Goal: Book appointment/travel/reservation

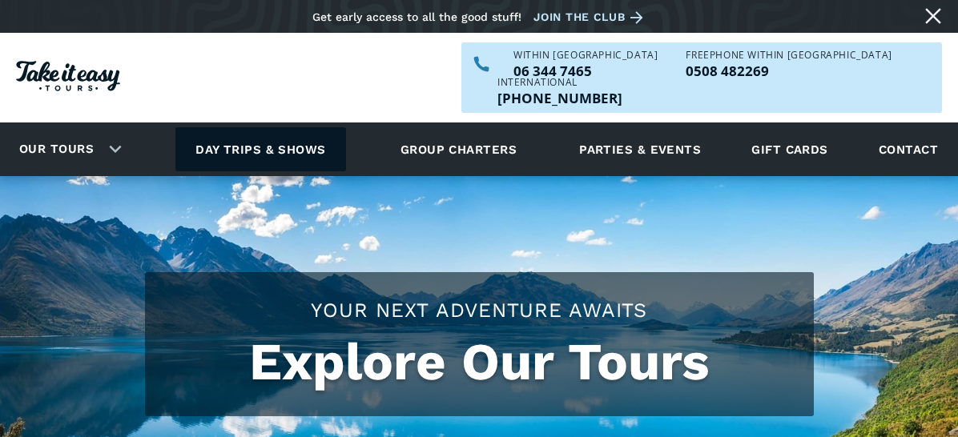
click at [295, 127] on link "Day trips & shows" at bounding box center [260, 149] width 171 height 44
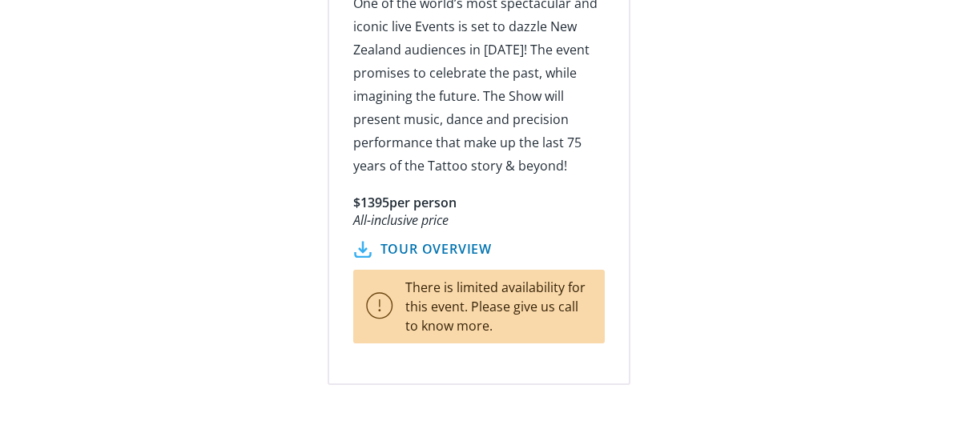
scroll to position [3088, 0]
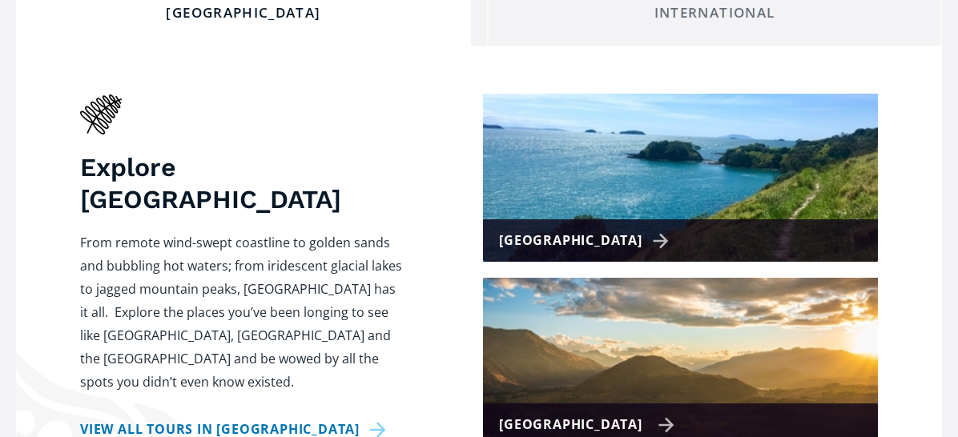
scroll to position [721, 0]
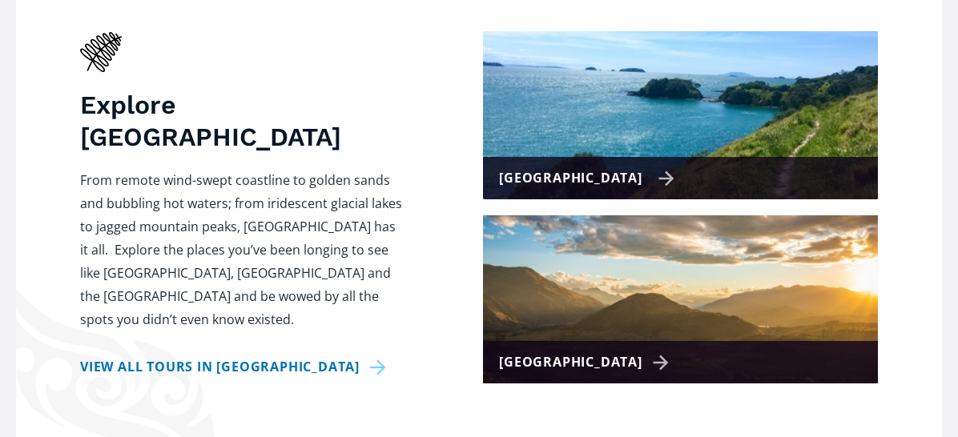
click at [630, 167] on div "[GEOGRAPHIC_DATA]" at bounding box center [586, 178] width 175 height 23
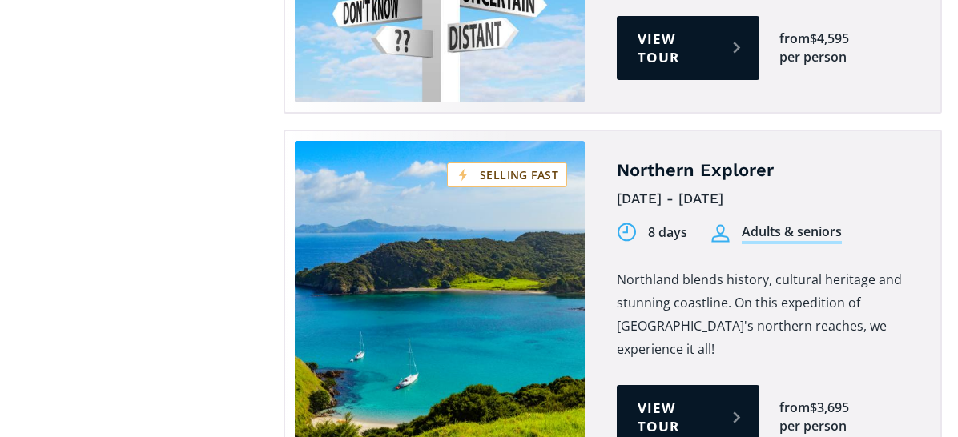
scroll to position [2803, 0]
